Goal: Task Accomplishment & Management: Use online tool/utility

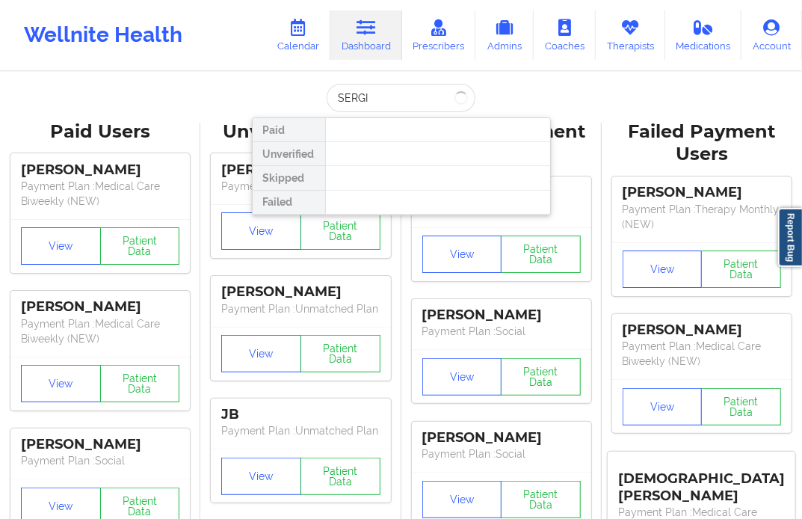
type input "[PERSON_NAME]"
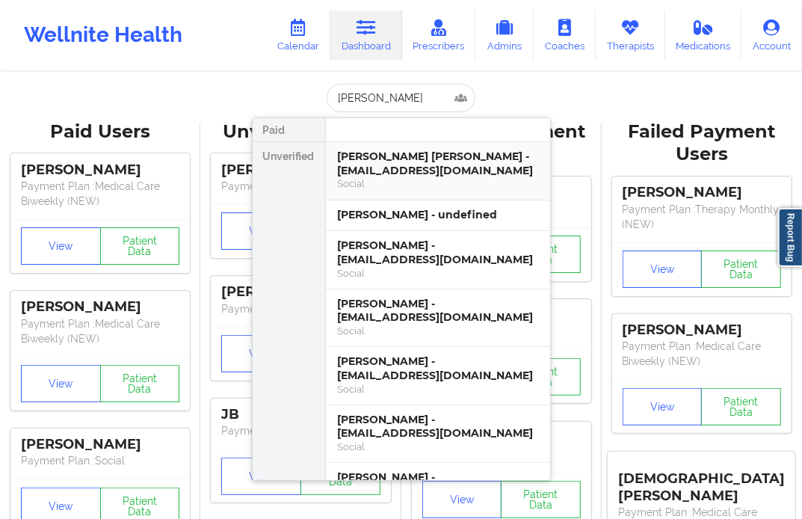
click at [401, 176] on div "[PERSON_NAME] [PERSON_NAME] - [EMAIL_ADDRESS][DOMAIN_NAME]" at bounding box center [438, 163] width 200 height 28
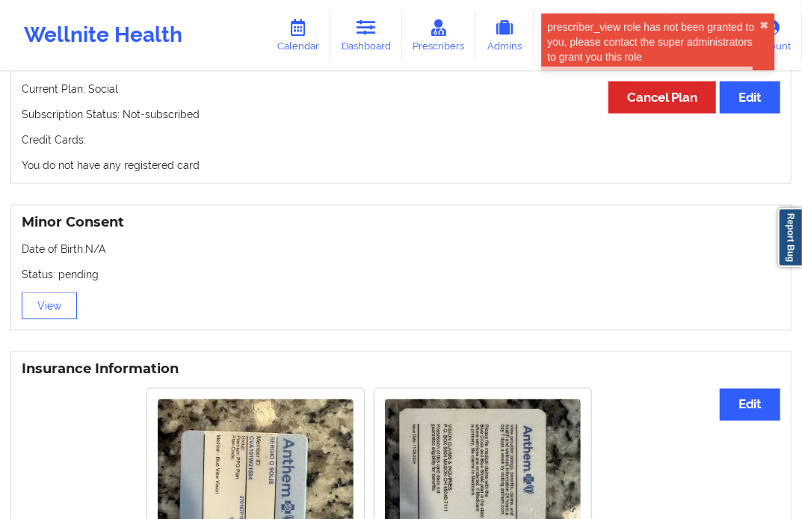
scroll to position [909, 0]
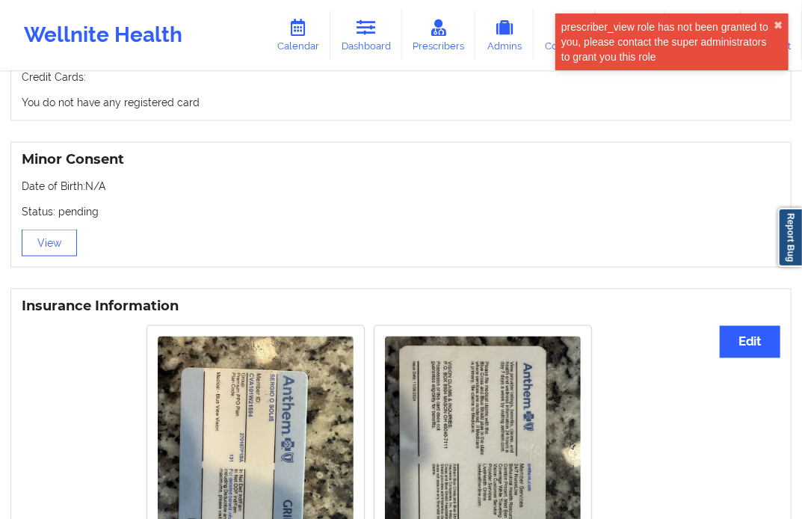
click at [237, 327] on div at bounding box center [255, 467] width 217 height 282
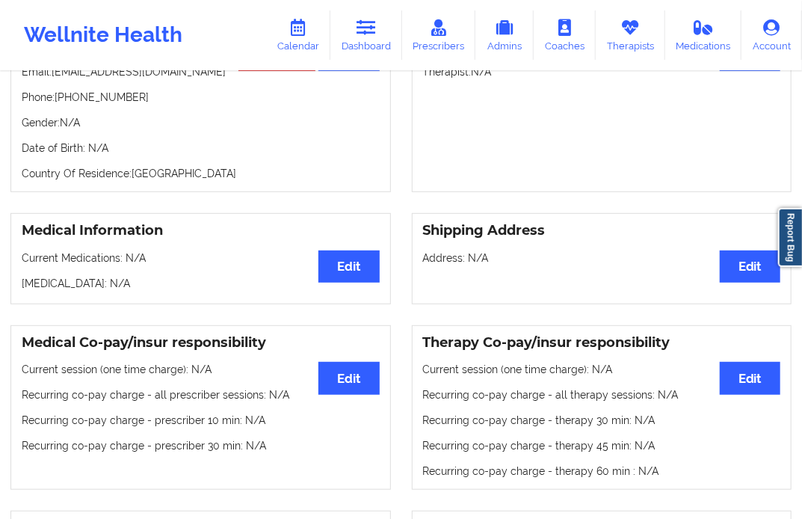
scroll to position [0, 0]
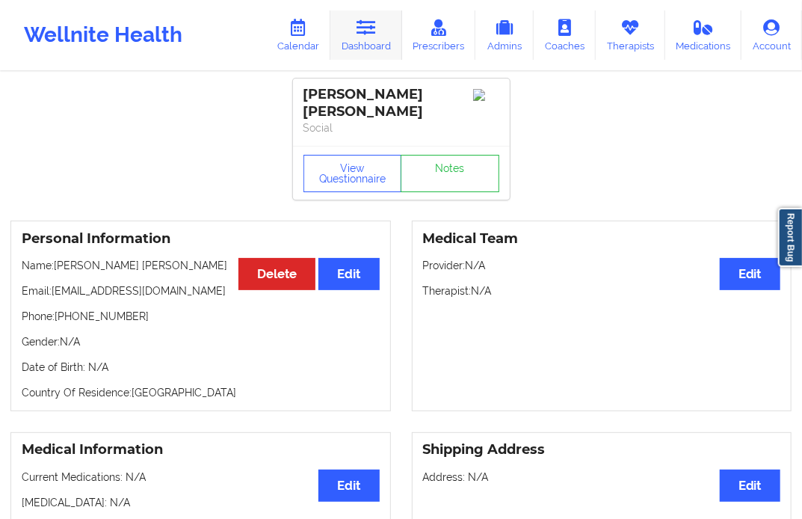
click at [383, 42] on link "Dashboard" at bounding box center [366, 34] width 72 height 49
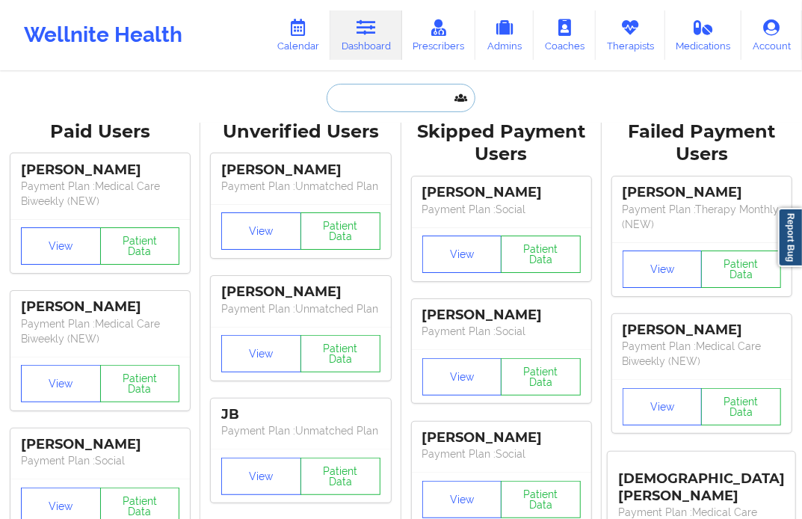
click at [349, 108] on input "text" at bounding box center [401, 98] width 148 height 28
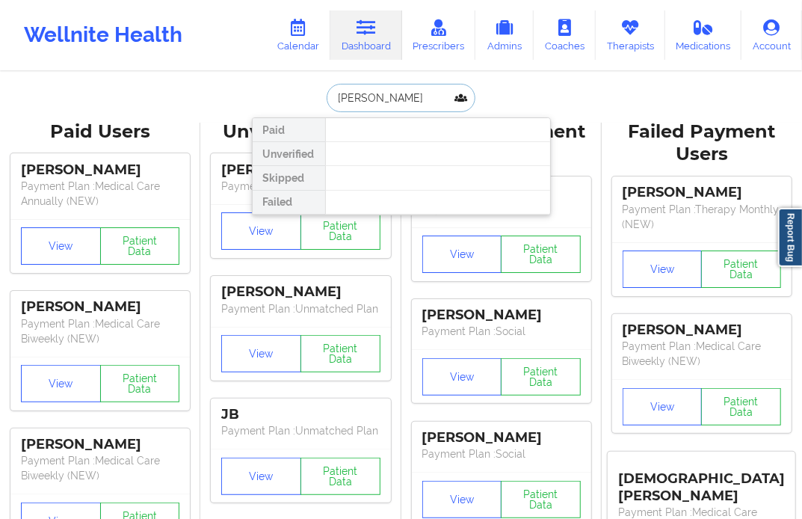
click at [379, 99] on input "[PERSON_NAME]" at bounding box center [401, 98] width 148 height 28
drag, startPoint x: 428, startPoint y: 96, endPoint x: 393, endPoint y: 113, distance: 38.4
click at [375, 105] on input "[PERSON_NAME]" at bounding box center [401, 98] width 148 height 28
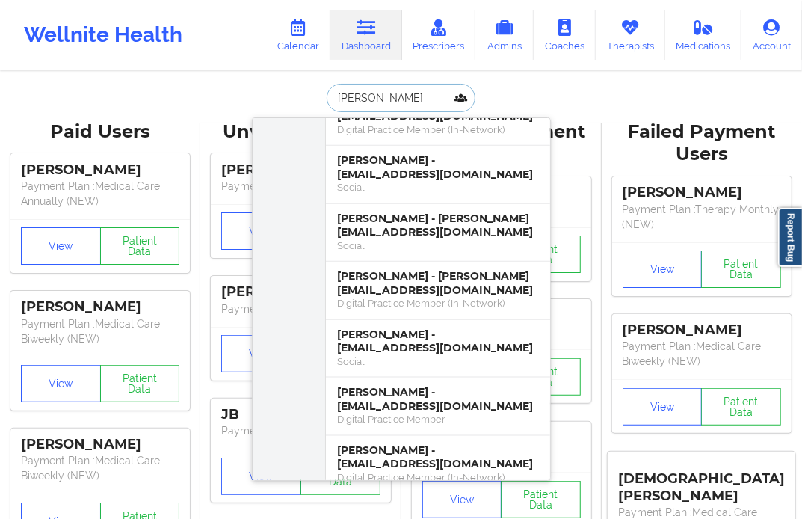
scroll to position [747, 0]
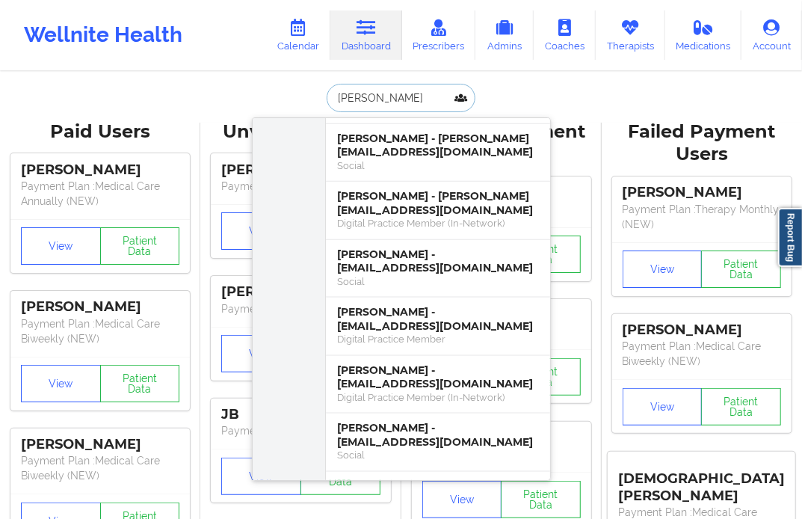
type input "[PERSON_NAME]"
drag, startPoint x: 304, startPoint y: 102, endPoint x: 294, endPoint y: 105, distance: 11.1
click at [294, 105] on div "[PERSON_NAME] [PERSON_NAME] - [EMAIL_ADDRESS][DOMAIN_NAME] Therapy Monthly Unve…" at bounding box center [401, 98] width 299 height 28
type input "YANTIN"
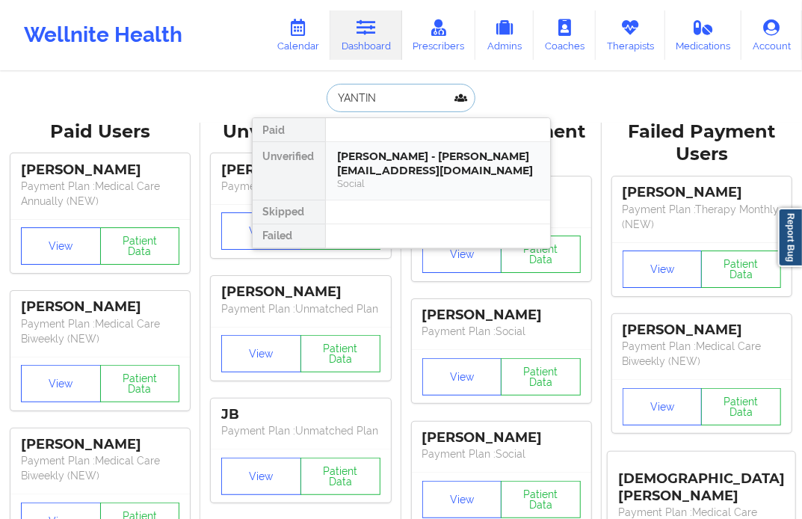
click at [357, 177] on div "Social" at bounding box center [438, 183] width 200 height 13
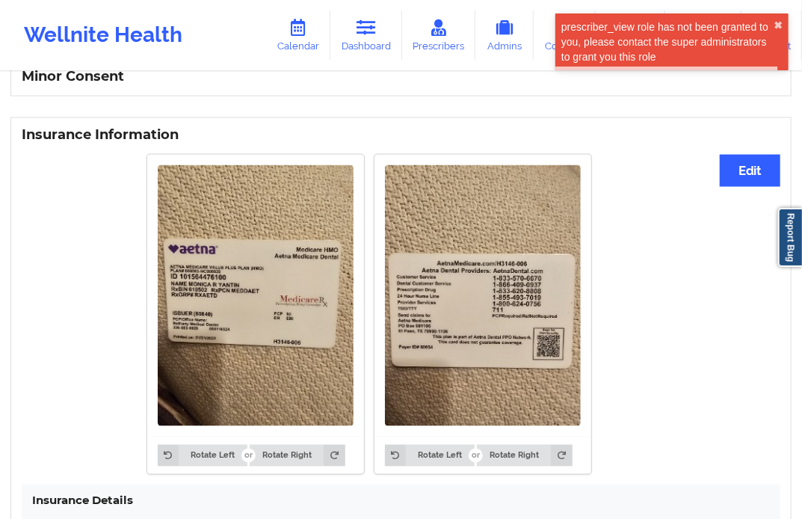
scroll to position [996, 0]
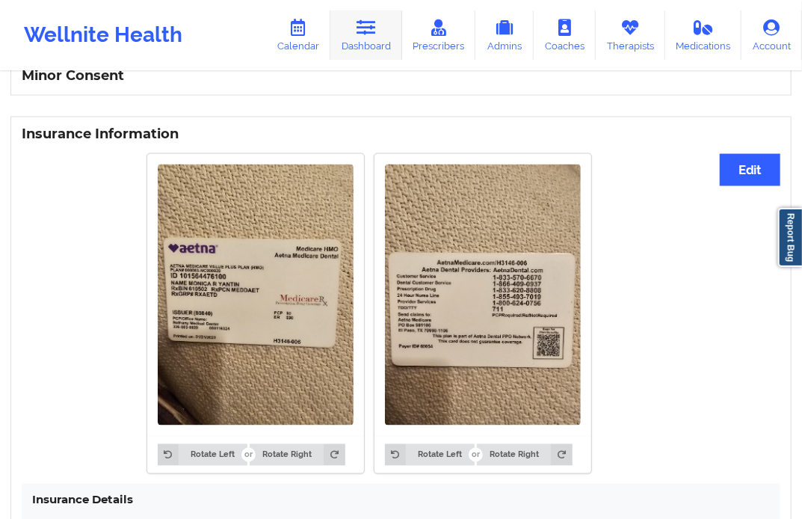
click at [351, 48] on link "Dashboard" at bounding box center [366, 34] width 72 height 49
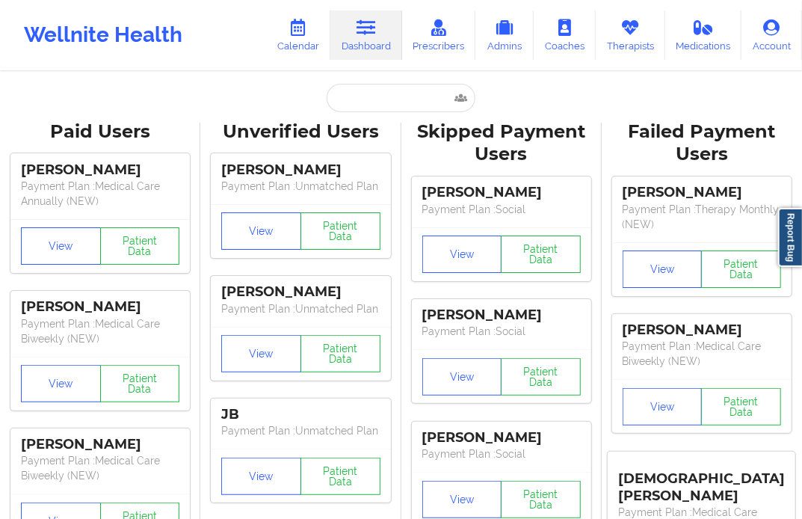
click at [319, 120] on div "Unverified Users" at bounding box center [300, 131] width 179 height 23
click at [371, 94] on input "text" at bounding box center [401, 98] width 148 height 28
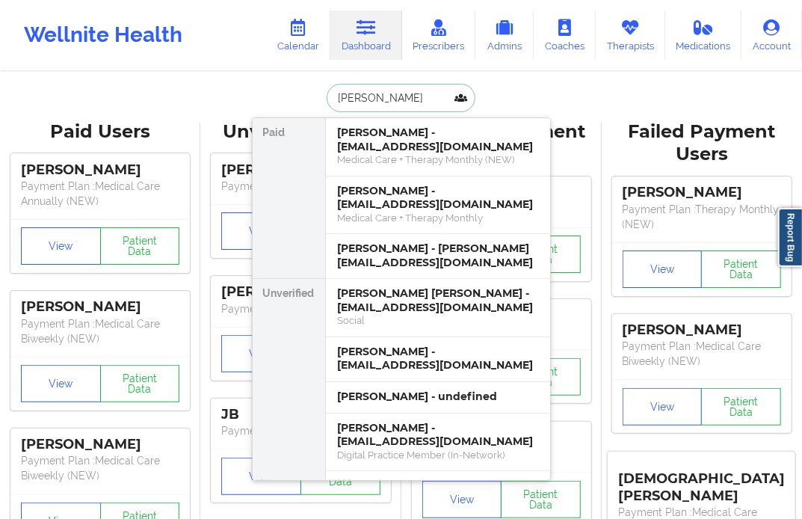
type input "[PERSON_NAME]"
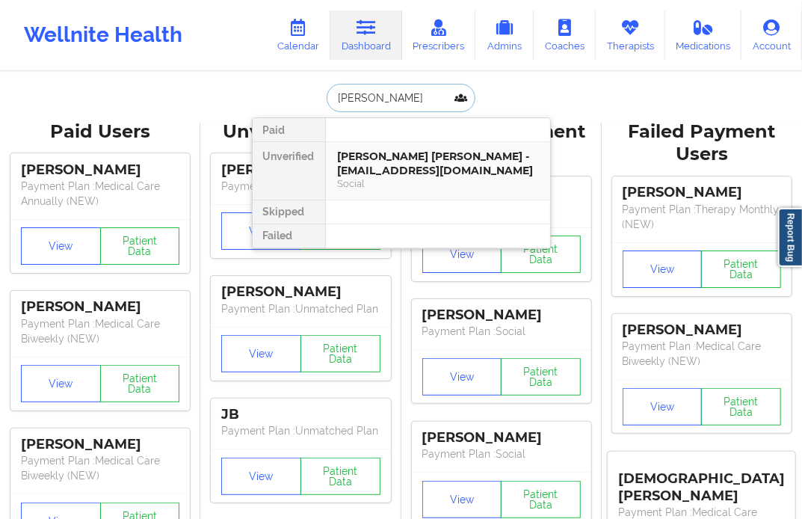
click at [454, 177] on div "Social" at bounding box center [438, 183] width 200 height 13
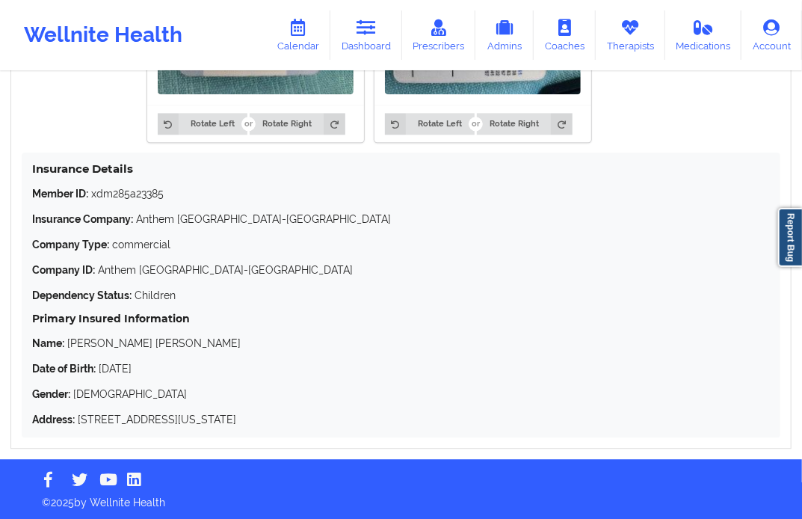
scroll to position [1419, 0]
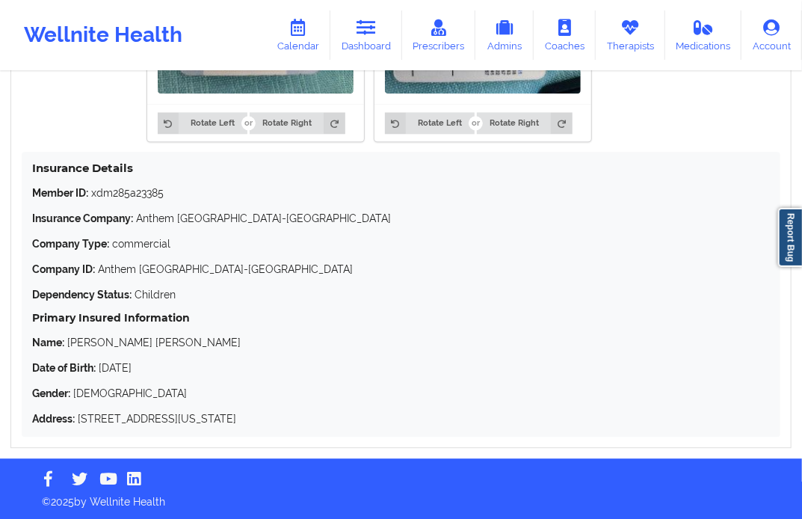
drag, startPoint x: 162, startPoint y: 370, endPoint x: 102, endPoint y: 372, distance: 60.6
click at [102, 372] on p "Date of Birth: [DEMOGRAPHIC_DATA]" at bounding box center [401, 367] width 738 height 15
copy p "[DATE]"
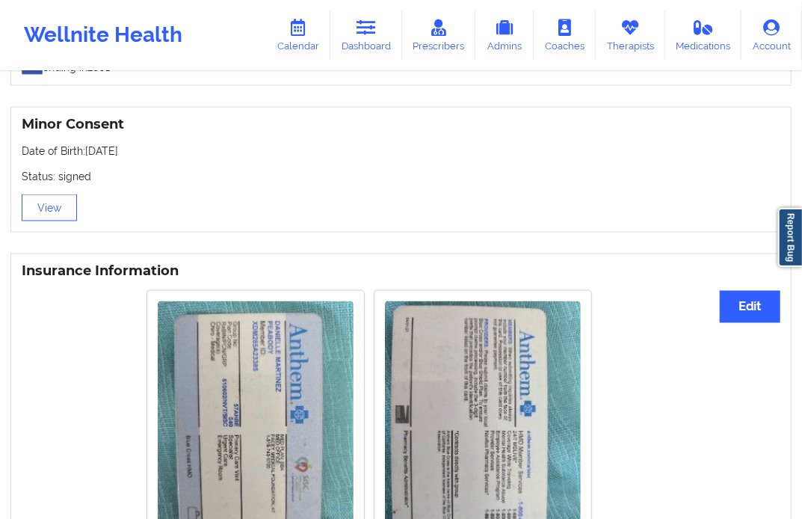
scroll to position [838, 0]
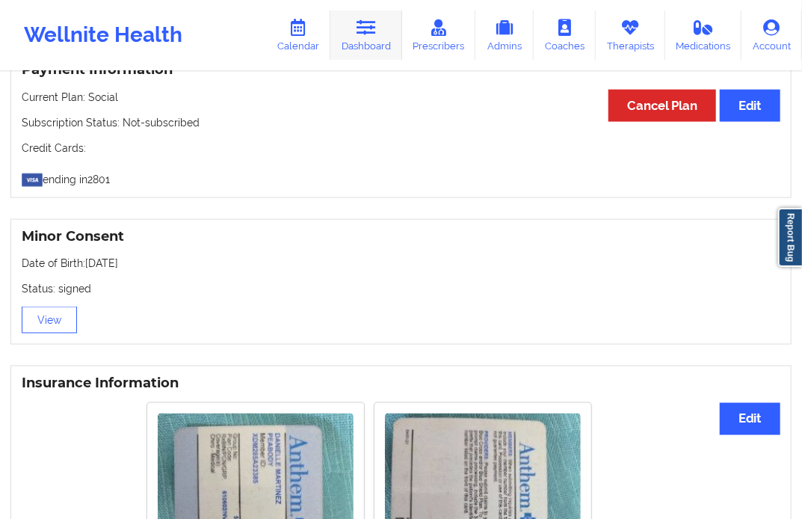
click at [364, 40] on link "Dashboard" at bounding box center [366, 34] width 72 height 49
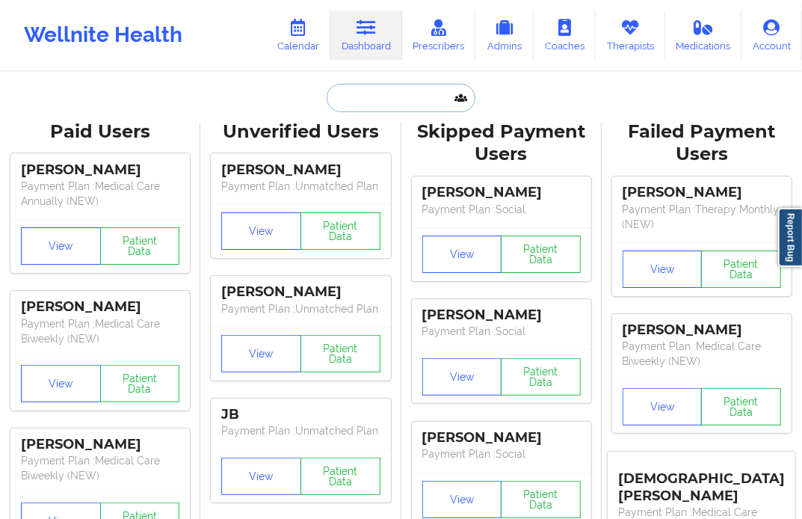
click at [375, 93] on input "text" at bounding box center [401, 98] width 148 height 28
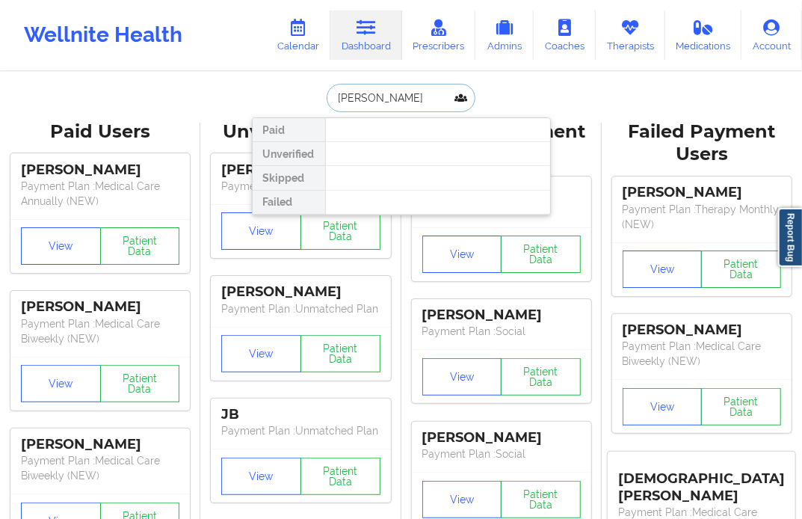
drag, startPoint x: 379, startPoint y: 100, endPoint x: 294, endPoint y: 103, distance: 85.3
click at [294, 103] on div "[PERSON_NAME] Paid Unverified Skipped Failed" at bounding box center [401, 98] width 299 height 28
click at [385, 98] on input "YANTINE" at bounding box center [401, 98] width 148 height 28
type input "YANTIN"
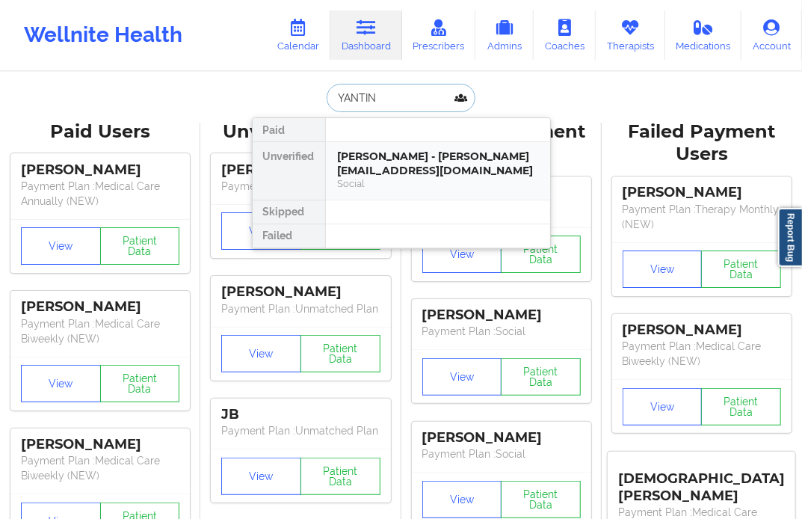
click at [383, 162] on div "[PERSON_NAME] - [PERSON_NAME][EMAIL_ADDRESS][DOMAIN_NAME]" at bounding box center [438, 163] width 200 height 28
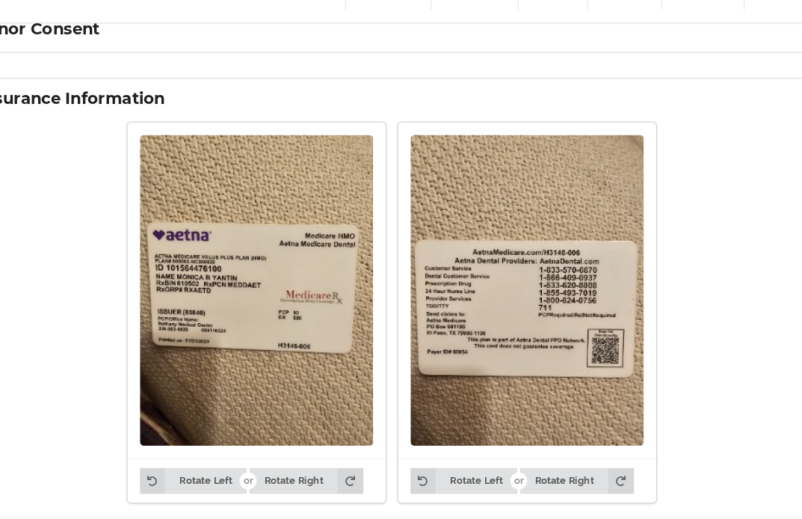
scroll to position [996, 0]
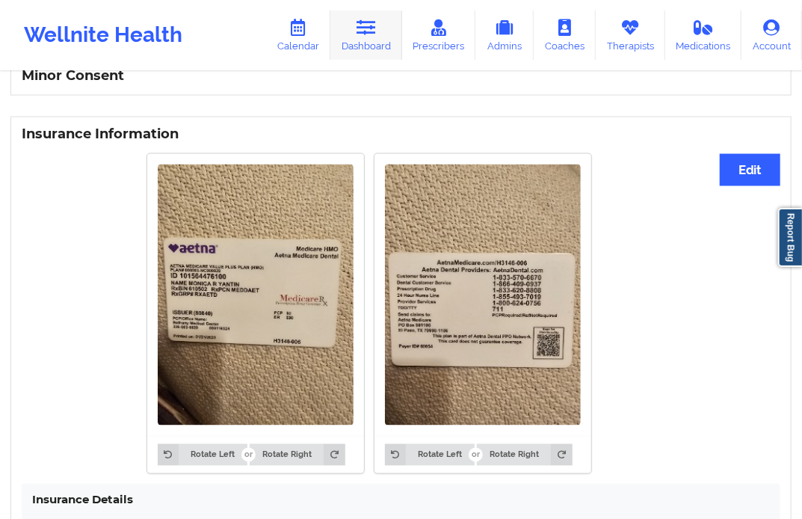
click at [381, 51] on link "Dashboard" at bounding box center [366, 34] width 72 height 49
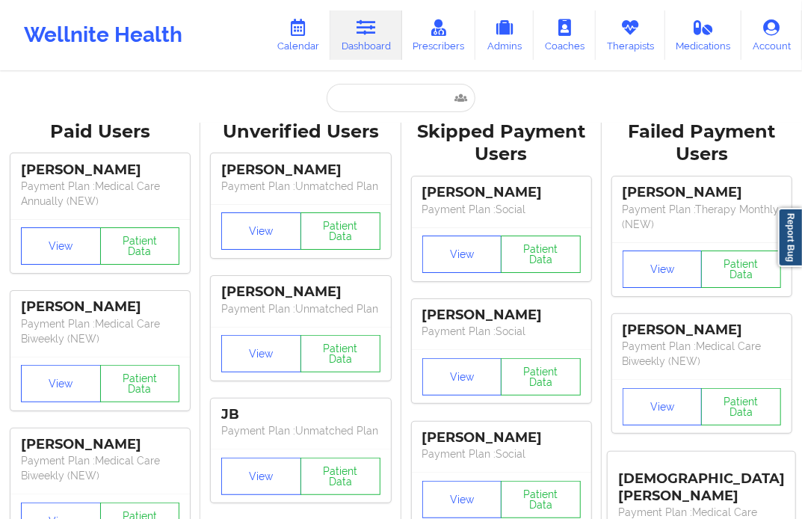
click at [374, 105] on input "text" at bounding box center [401, 98] width 148 height 28
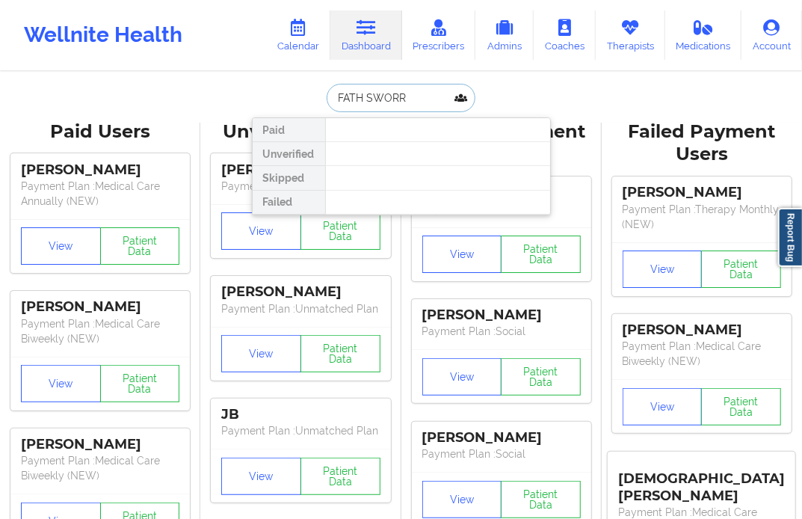
click at [363, 102] on input "FATH SWORR" at bounding box center [401, 98] width 148 height 28
type input "SWORR"
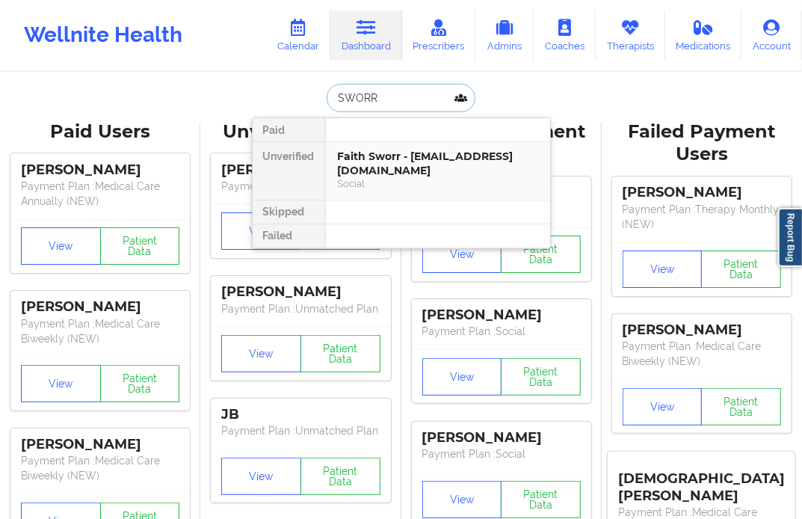
click at [362, 144] on div "[PERSON_NAME] - [EMAIL_ADDRESS][DOMAIN_NAME] Social" at bounding box center [438, 171] width 224 height 58
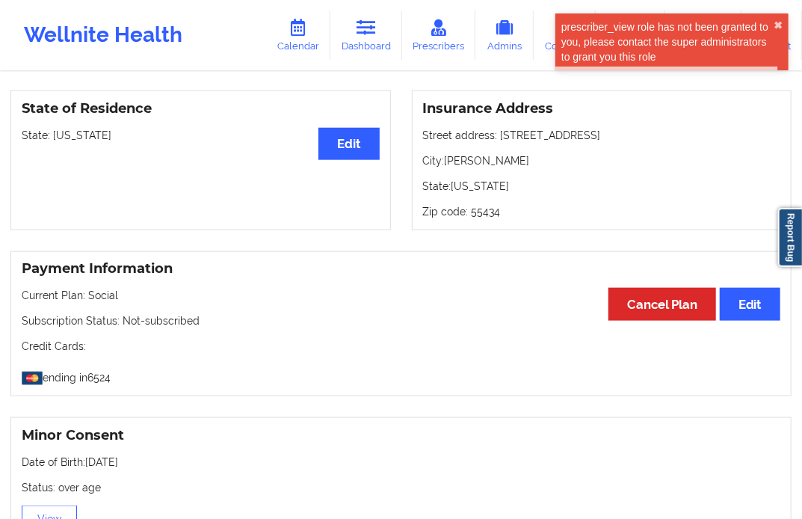
scroll to position [1037, 0]
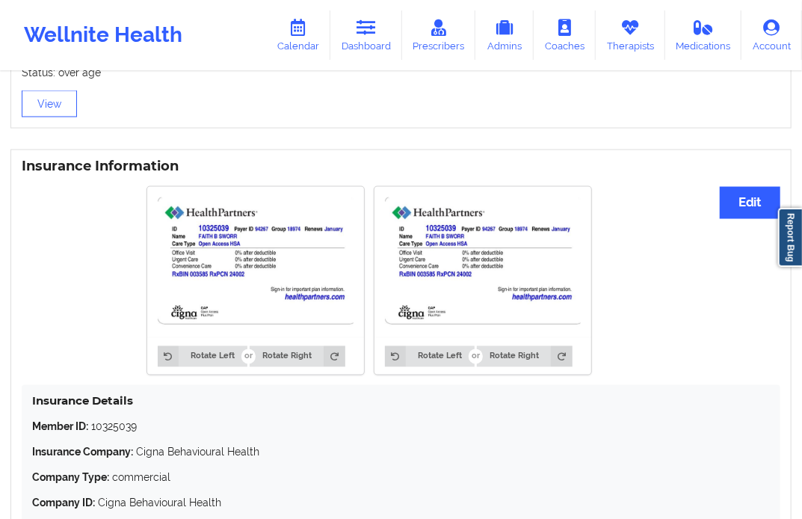
click at [228, 292] on img at bounding box center [256, 262] width 196 height 130
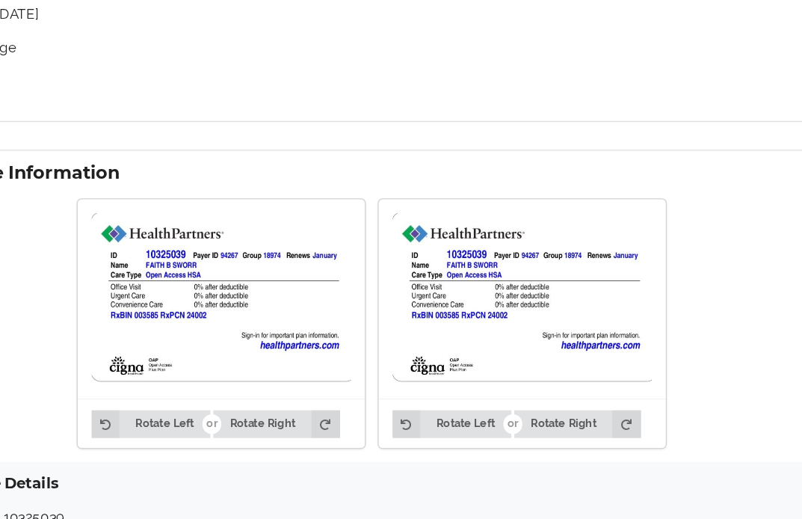
scroll to position [987, 0]
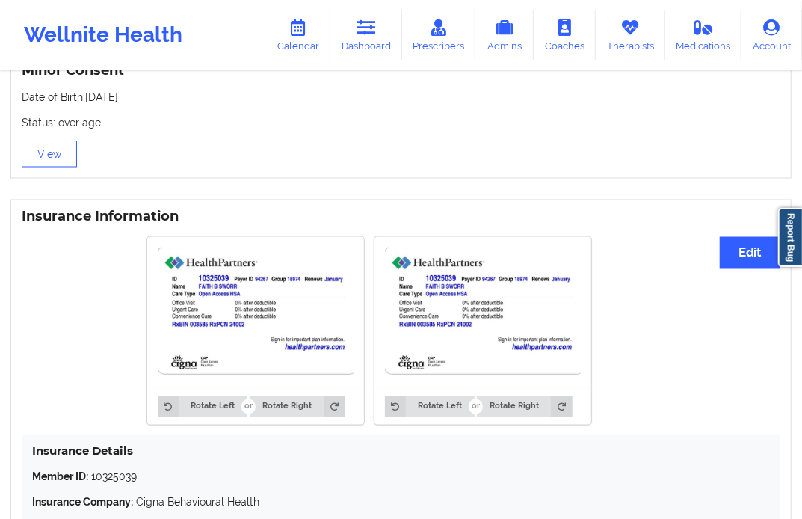
click at [510, 173] on div "Minor Consent Date of Birth: [DEMOGRAPHIC_DATA] Status: over age View" at bounding box center [400, 115] width 781 height 126
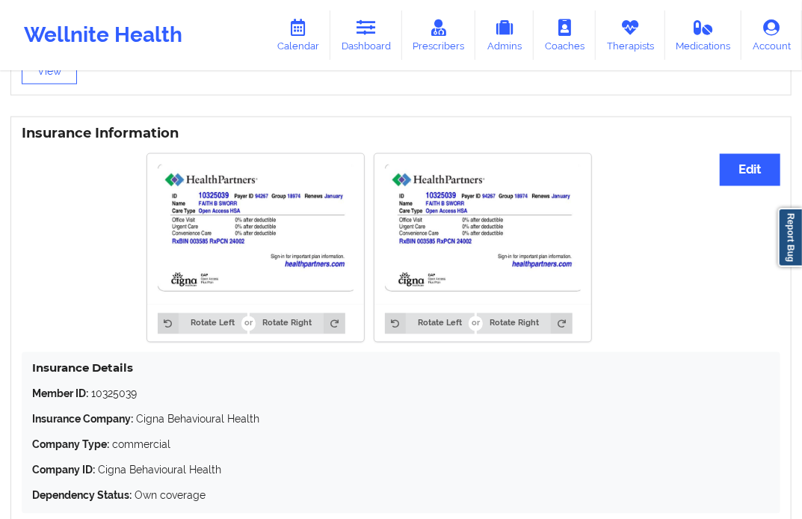
scroll to position [1152, 0]
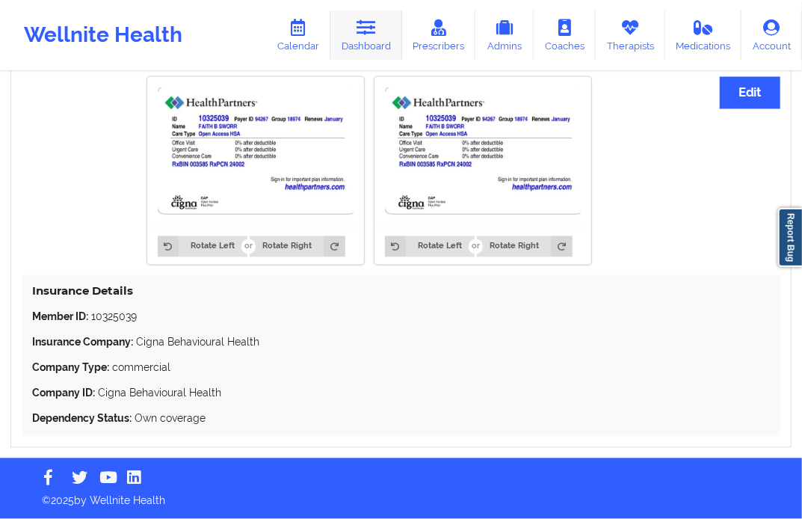
click at [383, 41] on link "Dashboard" at bounding box center [366, 34] width 72 height 49
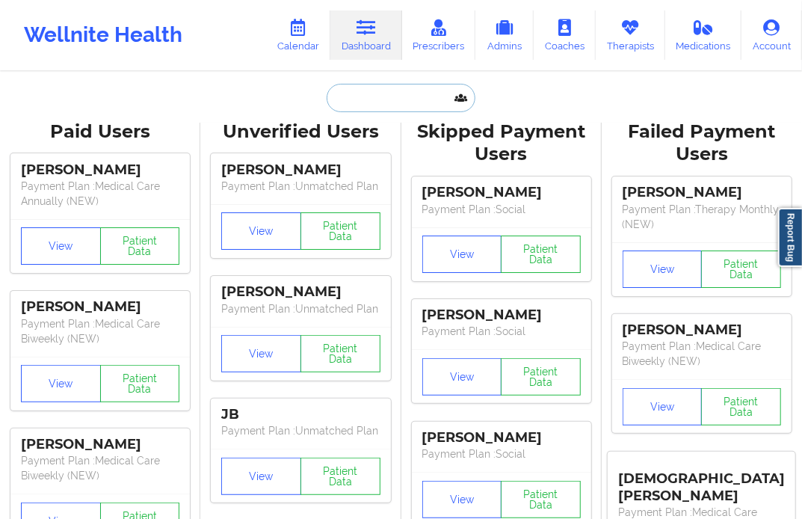
click at [383, 102] on input "text" at bounding box center [401, 98] width 148 height 28
paste input "[EMAIL_ADDRESS][DOMAIN_NAME]"
type input "[EMAIL_ADDRESS][DOMAIN_NAME]"
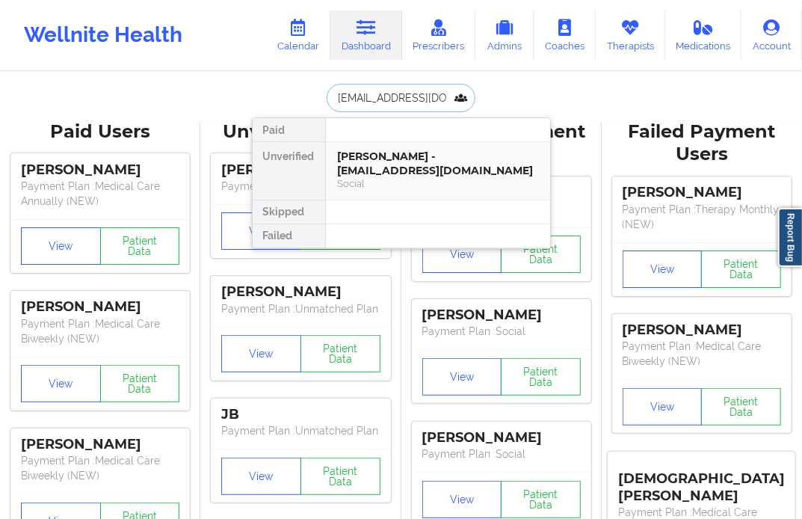
click at [402, 168] on div "[PERSON_NAME] - [EMAIL_ADDRESS][DOMAIN_NAME]" at bounding box center [438, 163] width 200 height 28
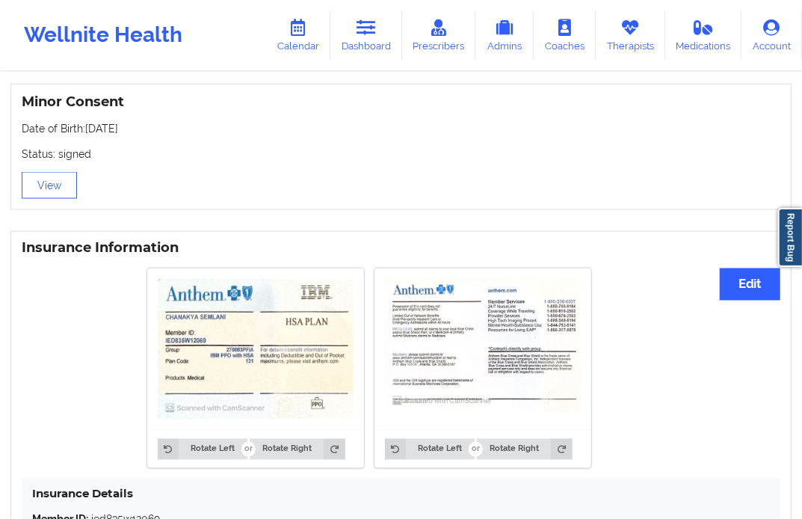
scroll to position [832, 0]
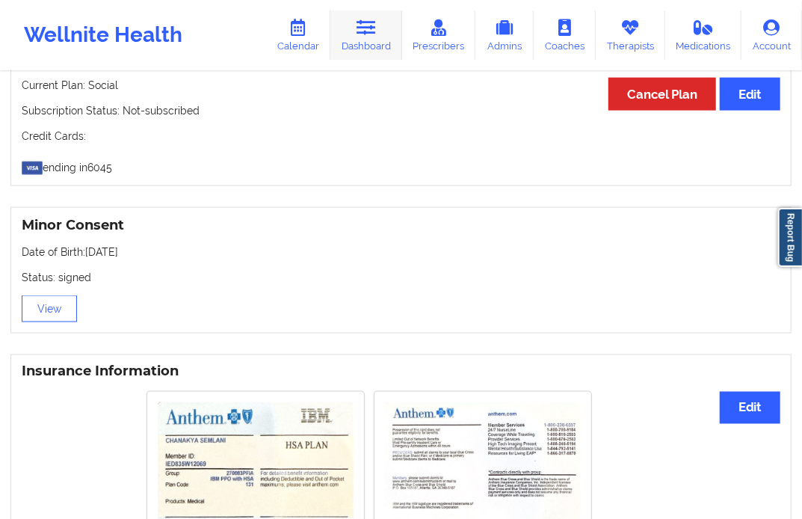
click at [360, 15] on link "Dashboard" at bounding box center [366, 34] width 72 height 49
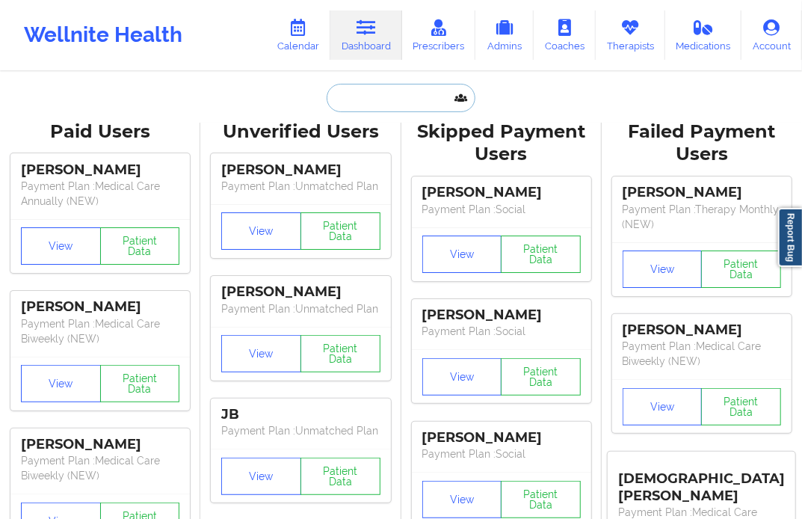
click at [361, 108] on input "text" at bounding box center [401, 98] width 148 height 28
paste input "[EMAIL_ADDRESS][DOMAIN_NAME]"
type input "[EMAIL_ADDRESS][DOMAIN_NAME]"
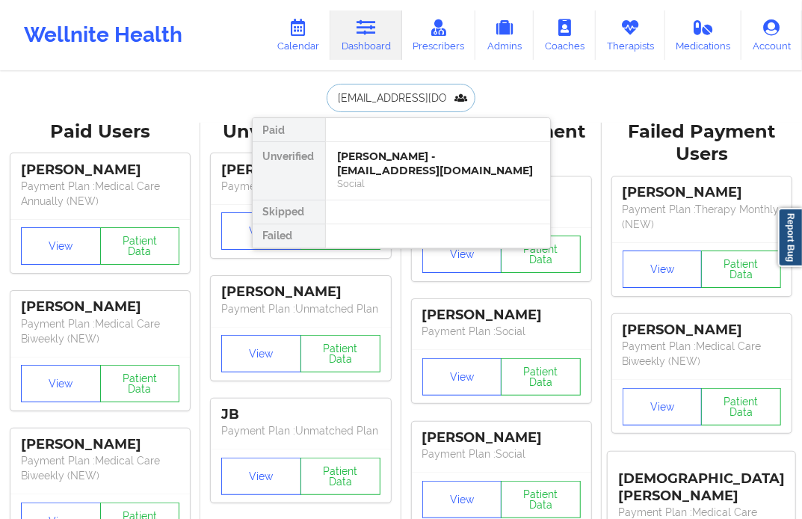
click at [371, 151] on div "[PERSON_NAME] - [EMAIL_ADDRESS][DOMAIN_NAME]" at bounding box center [438, 163] width 200 height 28
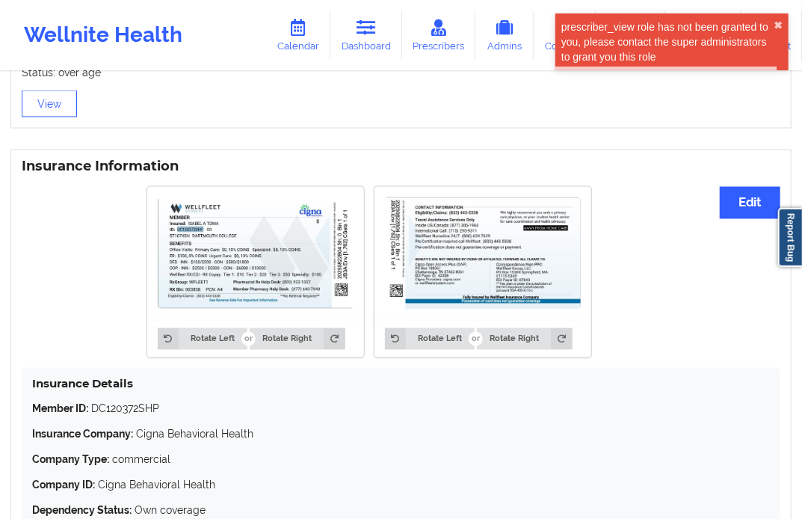
scroll to position [1120, 0]
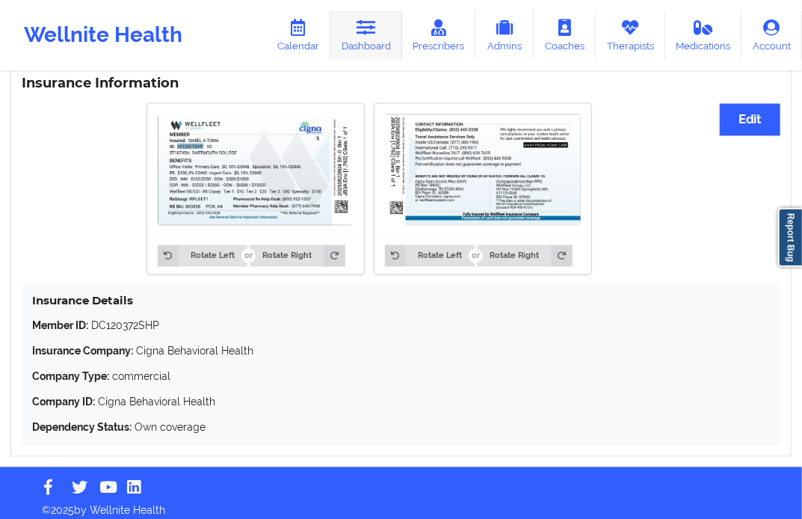
click at [356, 38] on link "Dashboard" at bounding box center [366, 34] width 72 height 49
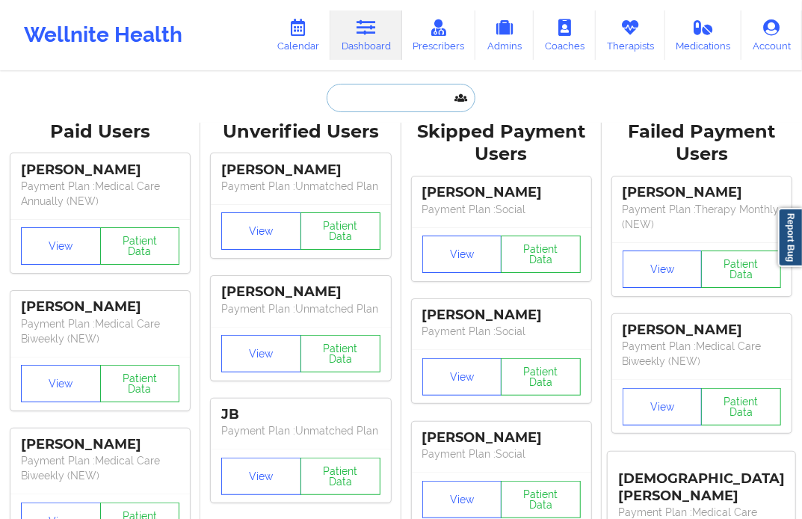
click at [377, 103] on input "text" at bounding box center [401, 98] width 148 height 28
paste input "[EMAIL_ADDRESS][DOMAIN_NAME]"
type input "[EMAIL_ADDRESS][DOMAIN_NAME]"
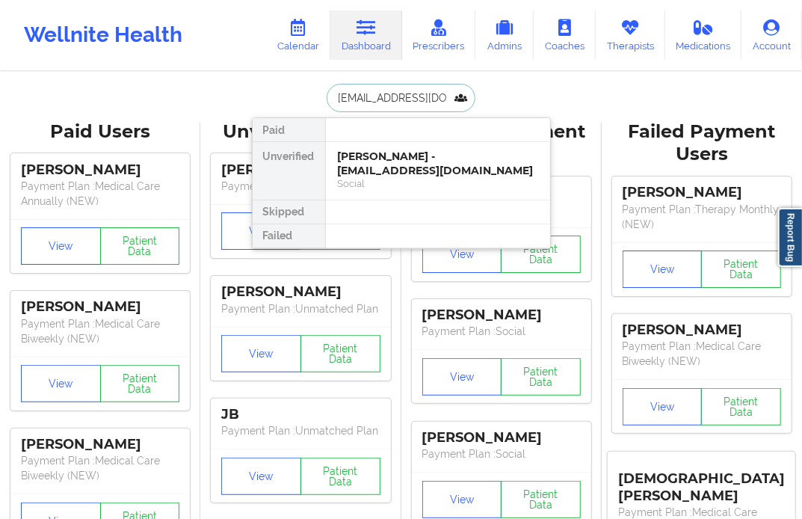
scroll to position [0, 10]
click at [412, 180] on div "Social" at bounding box center [438, 183] width 200 height 13
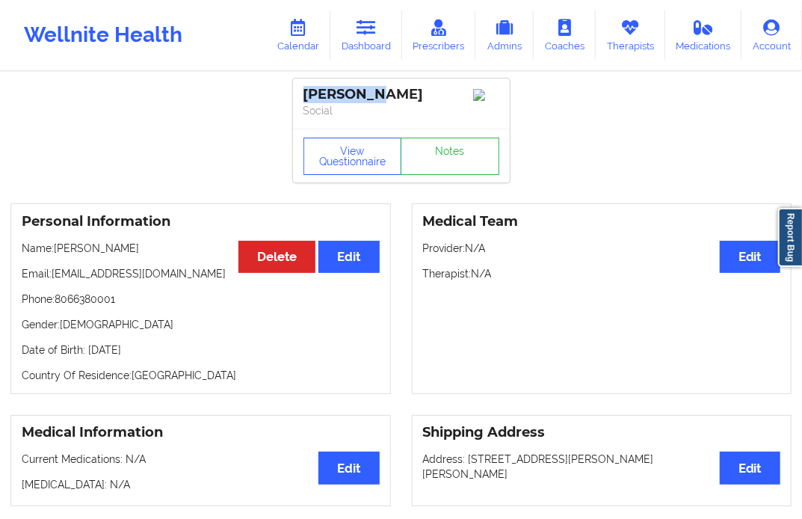
drag, startPoint x: 372, startPoint y: 93, endPoint x: 299, endPoint y: 95, distance: 73.3
click at [299, 95] on div "[PERSON_NAME] Social" at bounding box center [401, 103] width 217 height 50
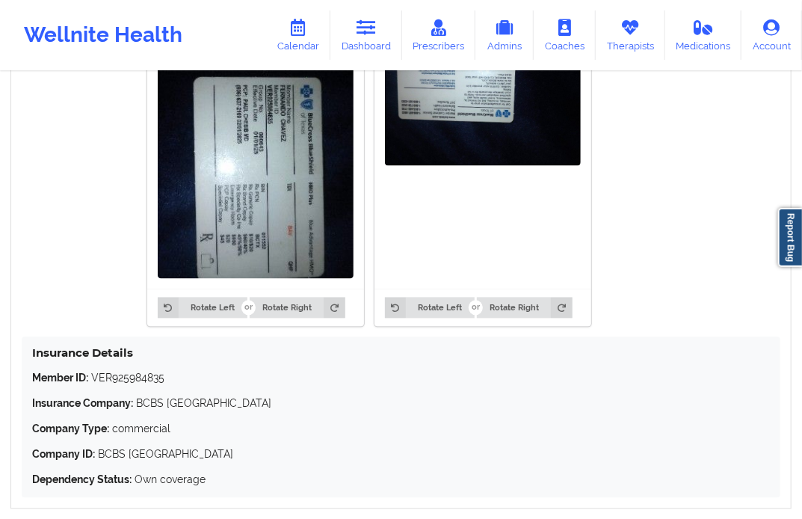
scroll to position [1245, 0]
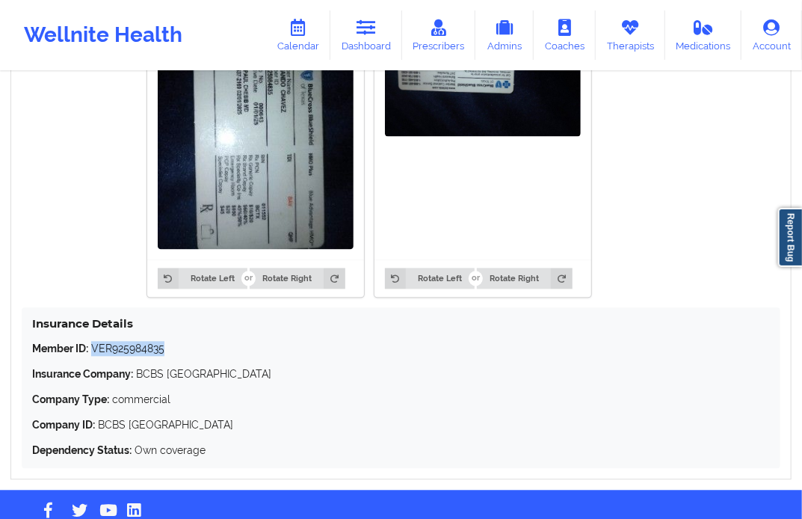
drag, startPoint x: 167, startPoint y: 355, endPoint x: 91, endPoint y: 357, distance: 75.5
click at [91, 356] on p "Member ID: VER925984835" at bounding box center [401, 348] width 738 height 15
copy p "VER925984835"
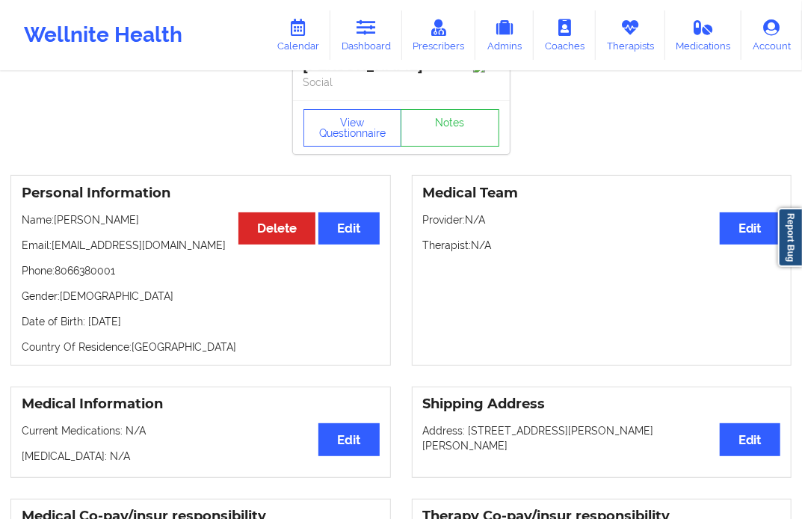
scroll to position [0, 0]
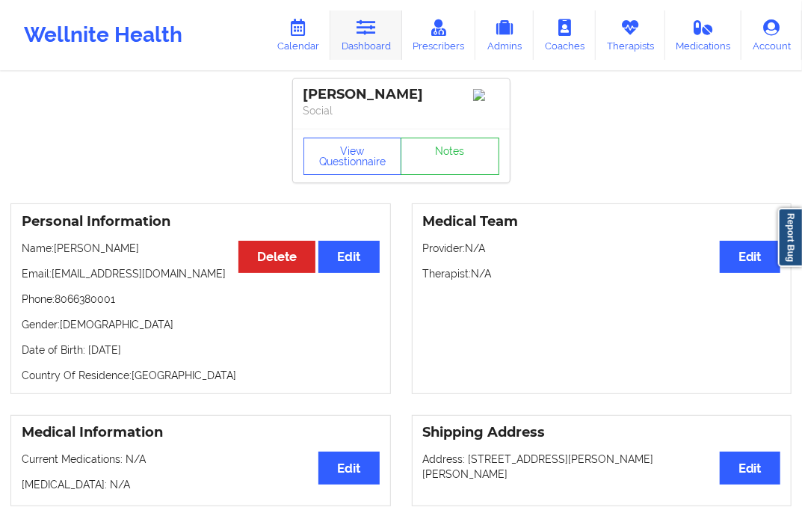
click at [366, 20] on icon at bounding box center [366, 27] width 19 height 16
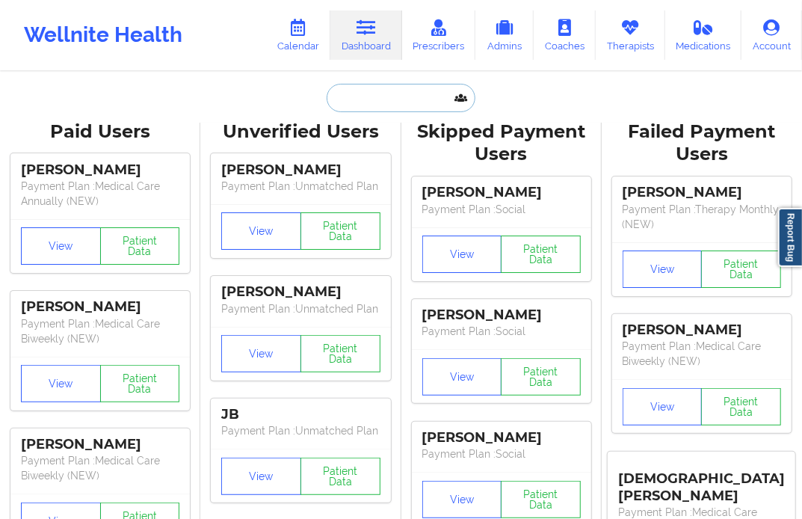
click at [365, 103] on input "text" at bounding box center [401, 98] width 148 height 28
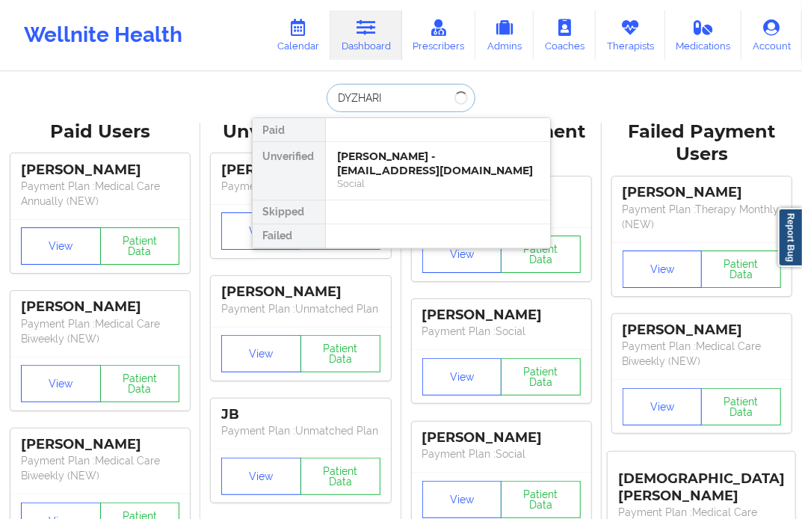
type input "DYZHARIA"
click at [371, 164] on div "[PERSON_NAME] - [EMAIL_ADDRESS][DOMAIN_NAME]" at bounding box center [438, 163] width 200 height 28
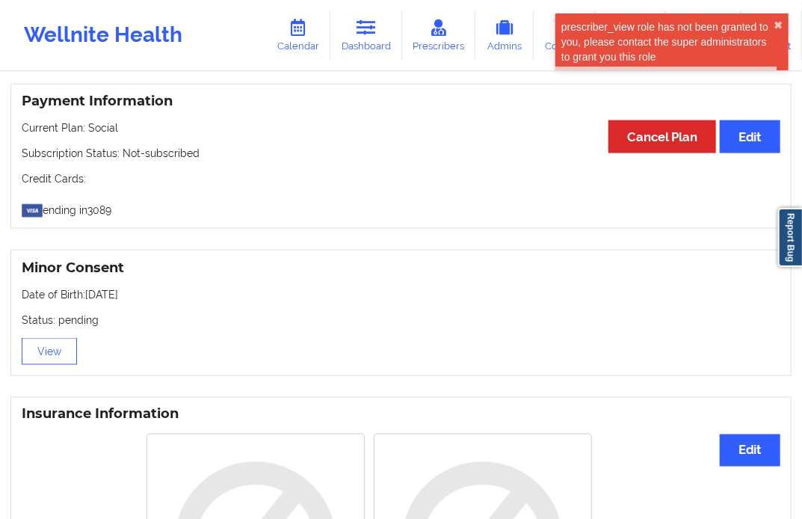
scroll to position [788, 0]
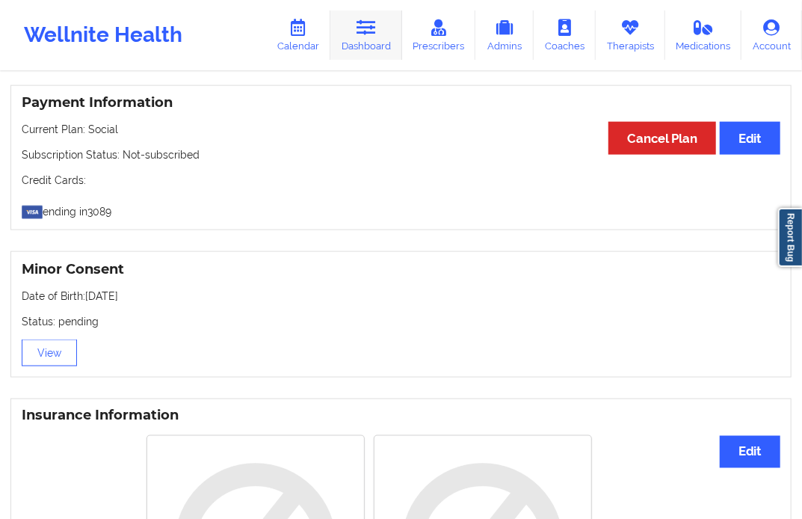
click at [361, 36] on link "Dashboard" at bounding box center [366, 34] width 72 height 49
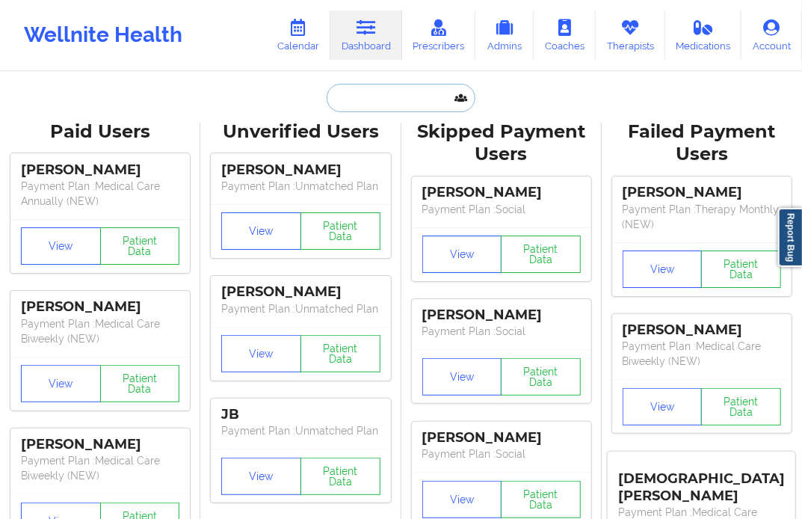
click at [371, 99] on input "text" at bounding box center [401, 98] width 148 height 28
paste input "[EMAIL_ADDRESS][DOMAIN_NAME]"
type input "[EMAIL_ADDRESS][DOMAIN_NAME]"
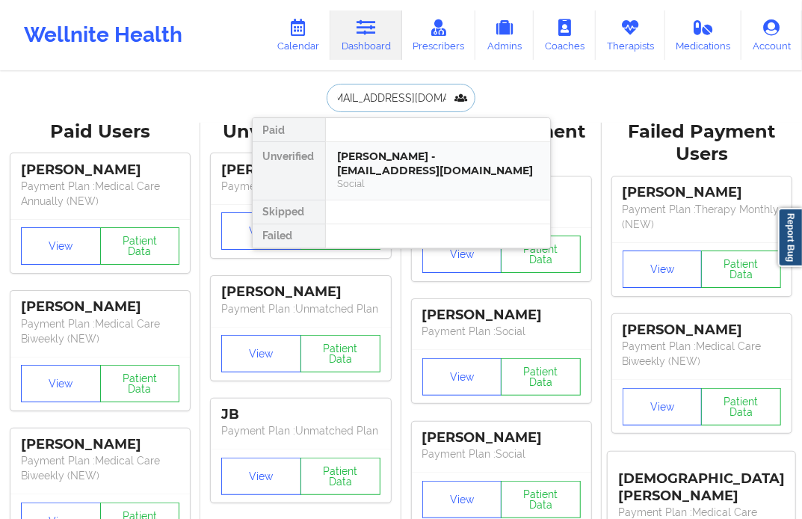
click at [424, 168] on div "[PERSON_NAME] - [EMAIL_ADDRESS][DOMAIN_NAME]" at bounding box center [438, 163] width 200 height 28
